Goal: Register for event/course

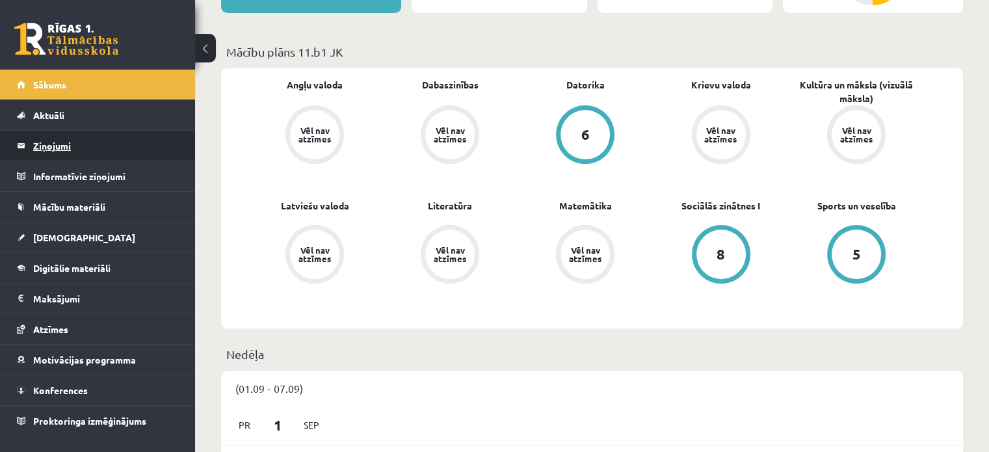
scroll to position [347, 0]
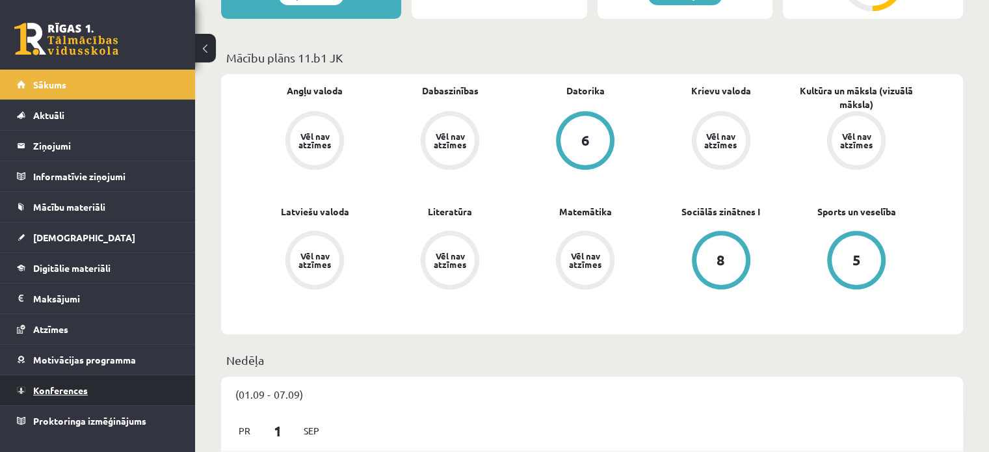
click at [115, 384] on link "Konferences" at bounding box center [98, 390] width 162 height 30
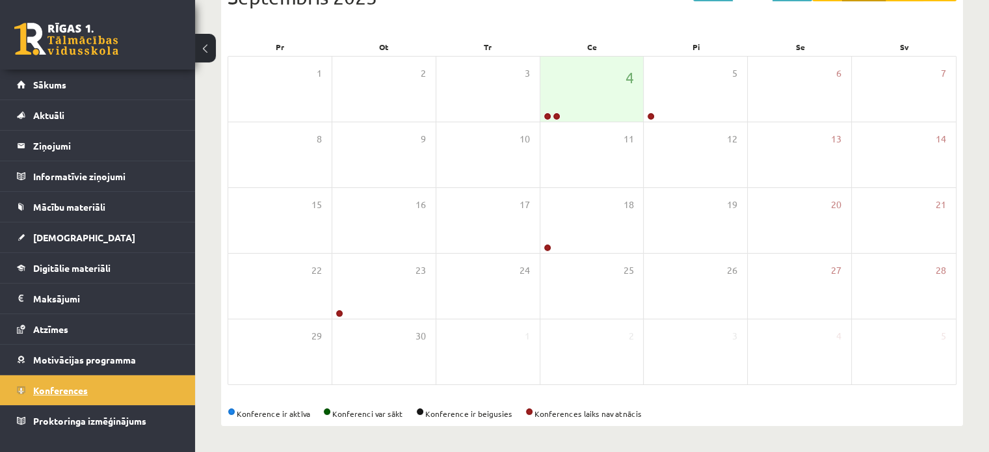
scroll to position [168, 0]
click at [584, 114] on div "4" at bounding box center [592, 89] width 103 height 65
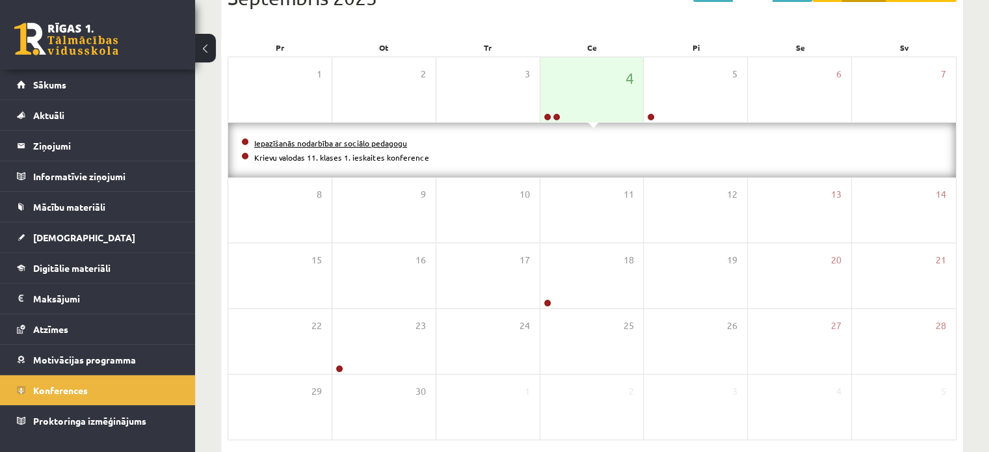
click at [386, 140] on link "Iepazīšanās nodarbība ar sociālo pedagogu" at bounding box center [330, 143] width 153 height 10
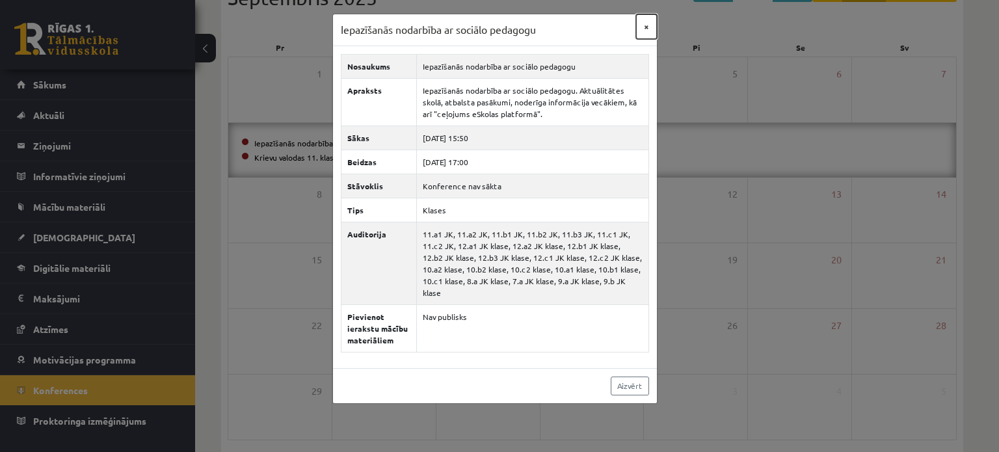
click at [645, 29] on button "×" at bounding box center [646, 26] width 21 height 25
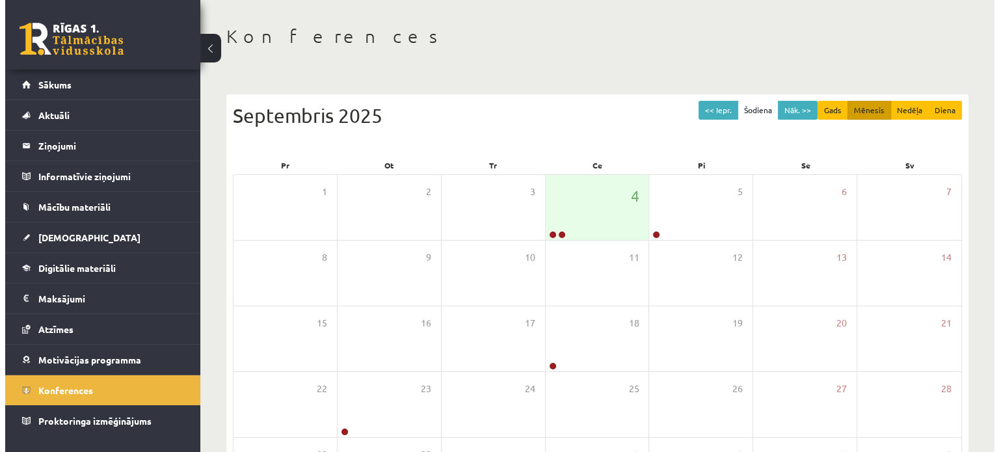
scroll to position [16, 0]
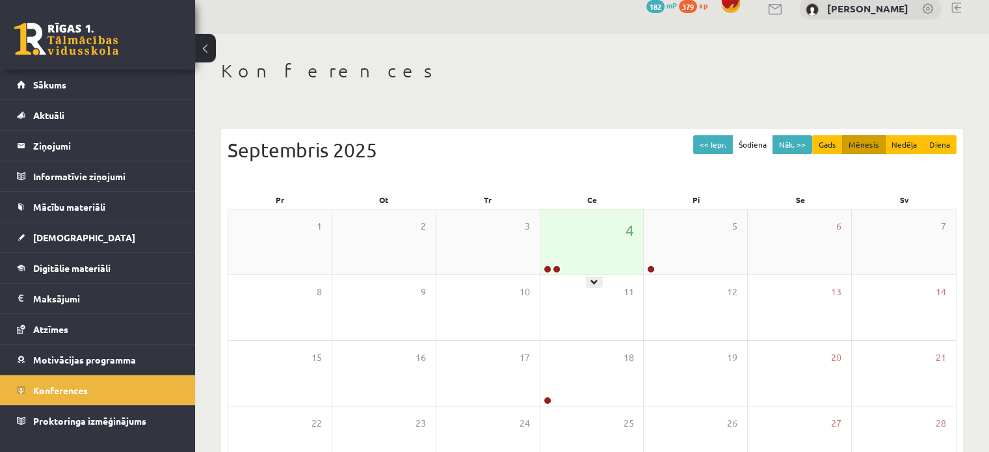
click at [618, 247] on div "4" at bounding box center [592, 241] width 103 height 65
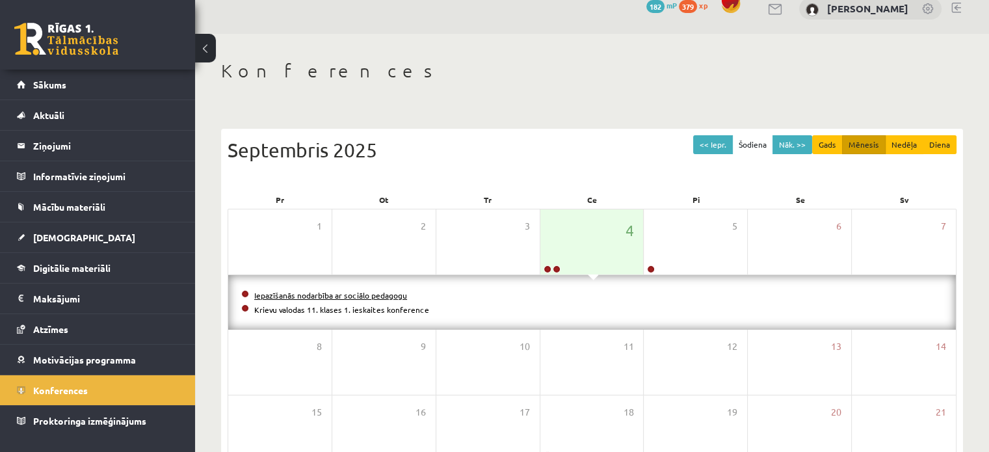
click at [310, 297] on link "Iepazīšanās nodarbība ar sociālo pedagogu" at bounding box center [330, 295] width 153 height 10
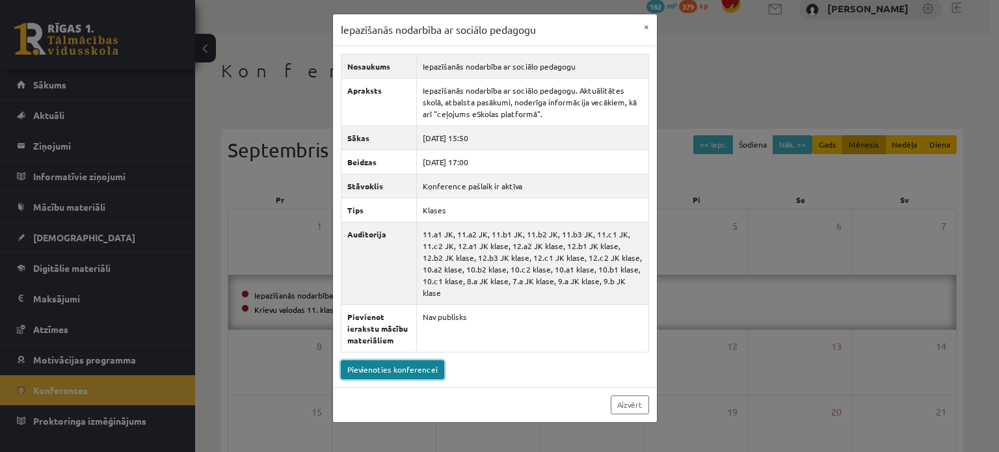
click at [414, 360] on link "Pievienoties konferencei" at bounding box center [392, 369] width 103 height 19
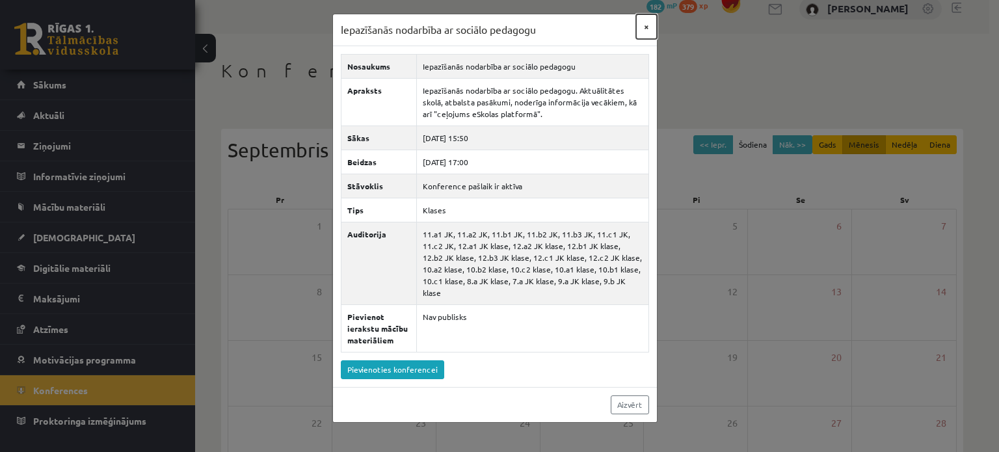
click at [643, 27] on button "×" at bounding box center [646, 26] width 21 height 25
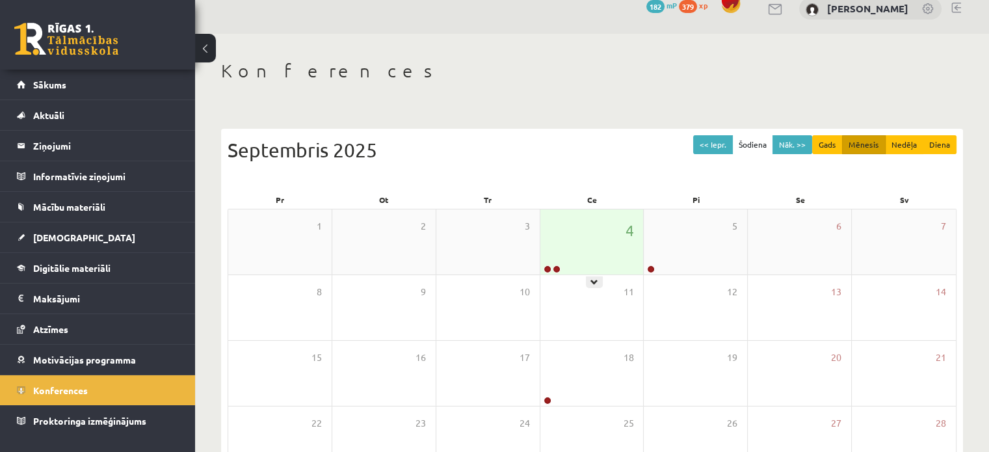
click at [589, 223] on div "4" at bounding box center [592, 241] width 103 height 65
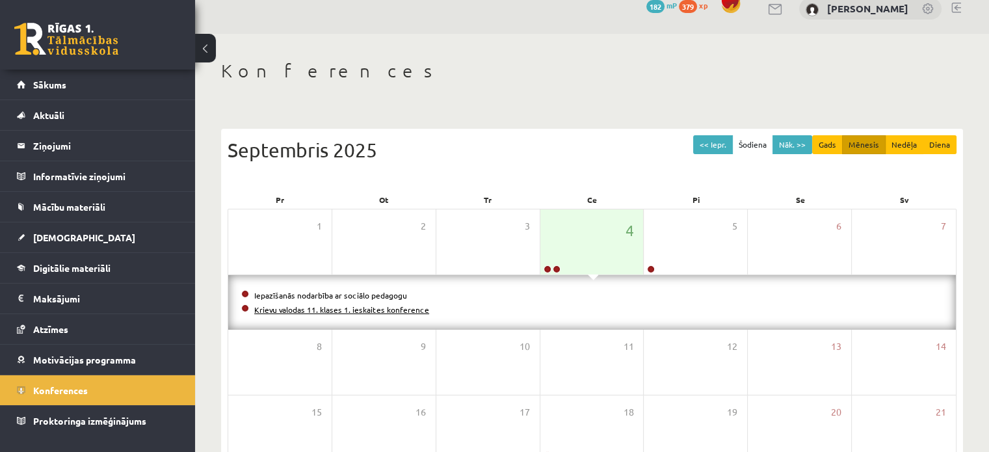
click at [390, 310] on link "Krievu valodas 11. klases 1. ieskaites konference" at bounding box center [341, 309] width 175 height 10
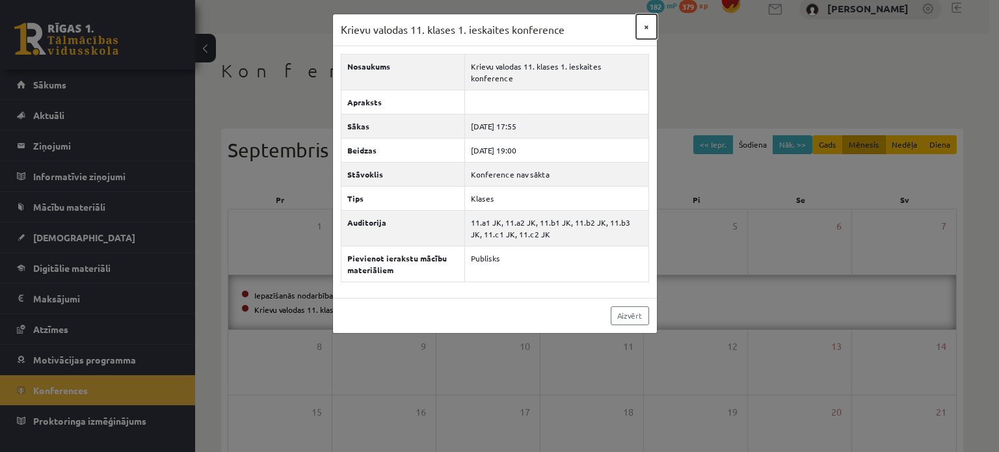
click at [647, 24] on button "×" at bounding box center [646, 26] width 21 height 25
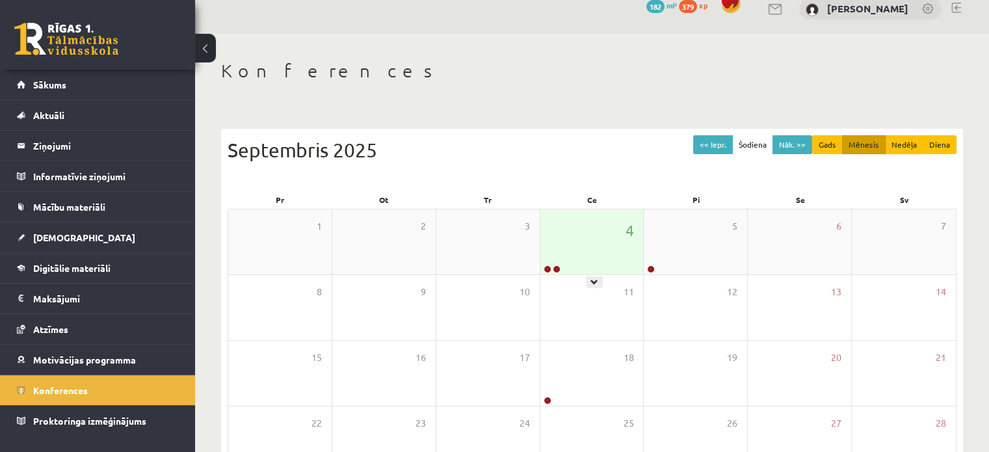
click at [598, 230] on div "4" at bounding box center [592, 241] width 103 height 65
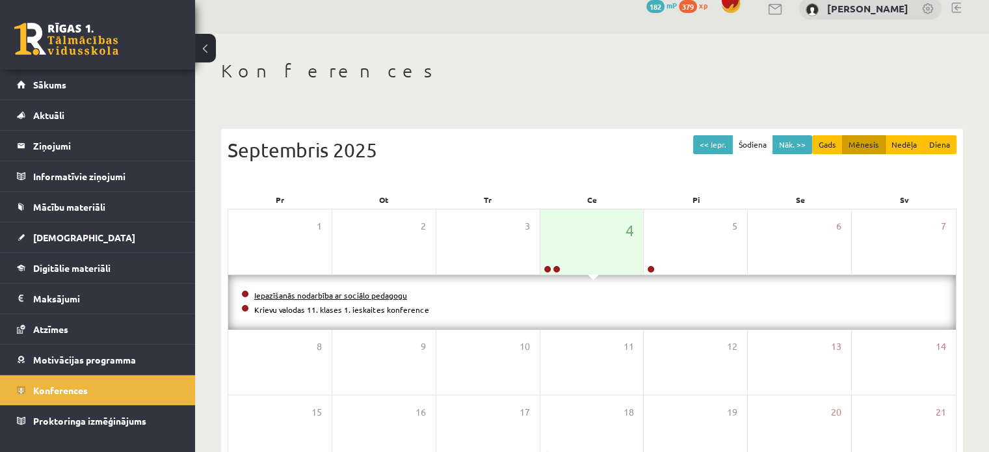
click at [297, 293] on link "Iepazīšanās nodarbība ar sociālo pedagogu" at bounding box center [330, 295] width 153 height 10
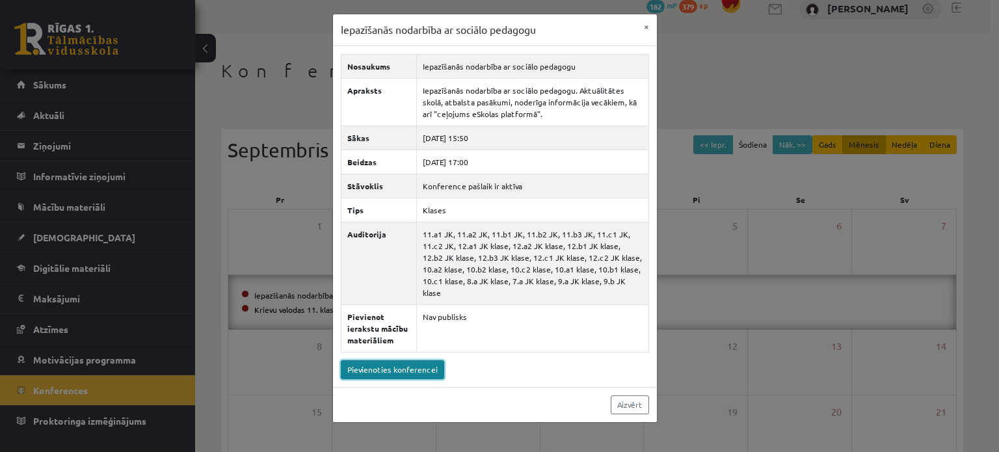
click at [401, 360] on link "Pievienoties konferencei" at bounding box center [392, 369] width 103 height 19
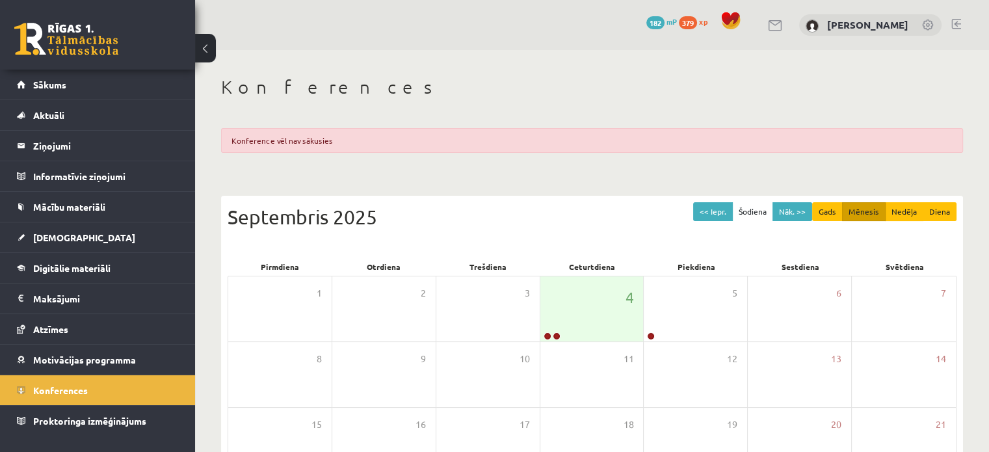
click at [301, 144] on div "Konference vēl nav sākusies" at bounding box center [592, 140] width 742 height 25
